Goal: Information Seeking & Learning: Learn about a topic

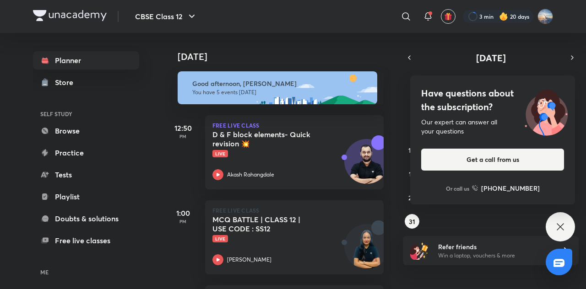
click at [565, 230] on icon at bounding box center [560, 227] width 11 height 11
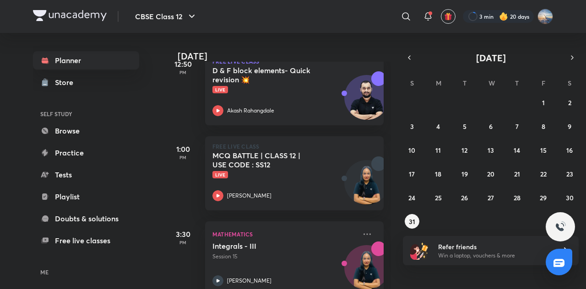
scroll to position [72, 0]
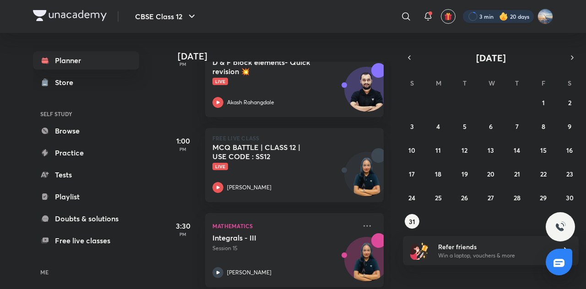
click at [488, 18] on div at bounding box center [498, 16] width 71 height 13
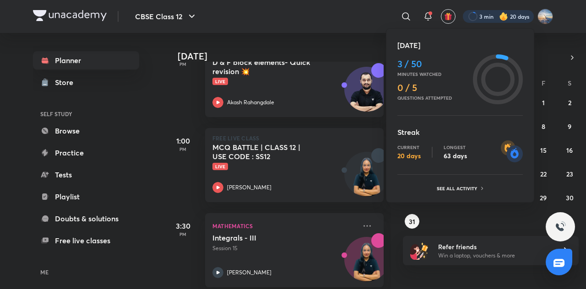
click at [343, 19] on div at bounding box center [293, 144] width 586 height 289
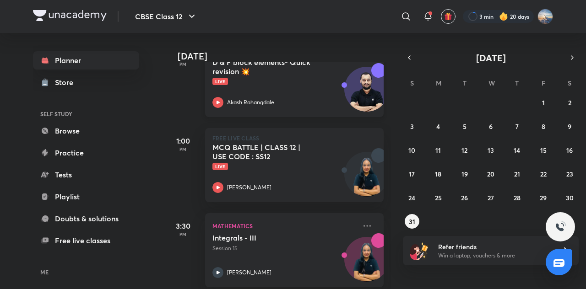
click at [315, 97] on div "Akash Rahangdale" at bounding box center [284, 102] width 144 height 11
click at [331, 147] on div "MCQ BATTLE | CLASS 12 | USE CODE : SS12 Live" at bounding box center [284, 156] width 144 height 27
click at [254, 9] on div "​" at bounding box center [331, 16] width 168 height 22
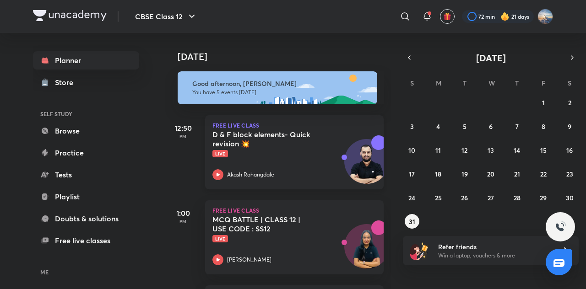
click at [282, 133] on h5 "D & F block elements- Quick revision 💥" at bounding box center [269, 139] width 114 height 18
click at [258, 46] on div "[DATE]" at bounding box center [279, 47] width 228 height 29
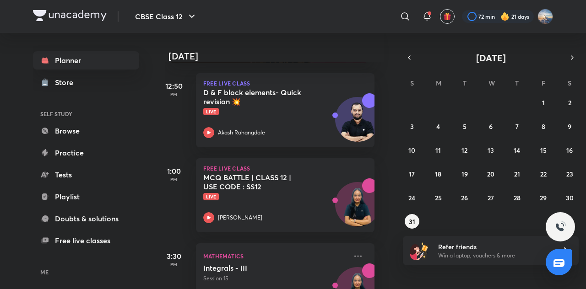
scroll to position [0, 9]
